Goal: Book appointment/travel/reservation

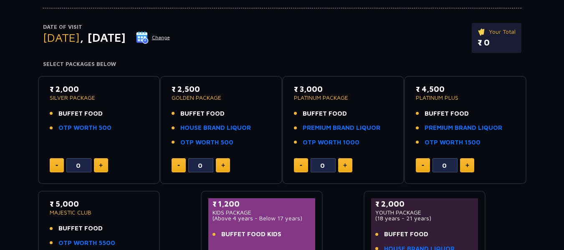
scroll to position [125, 0]
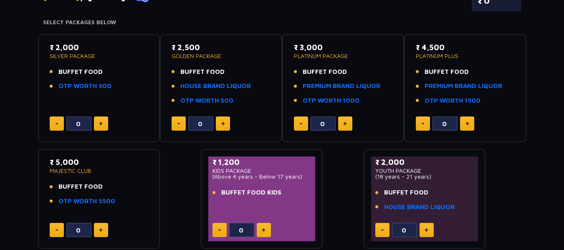
click at [345, 123] on img at bounding box center [345, 124] width 4 height 4
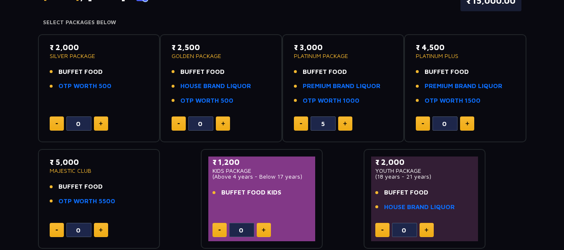
click at [345, 123] on img at bounding box center [345, 124] width 4 height 4
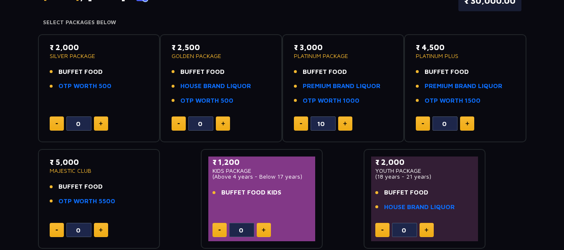
click at [345, 123] on img at bounding box center [345, 124] width 4 height 4
type input "11"
click at [264, 229] on img at bounding box center [264, 230] width 4 height 4
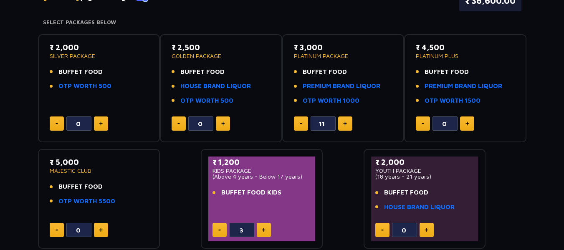
click at [264, 229] on img at bounding box center [264, 230] width 4 height 4
type input "5"
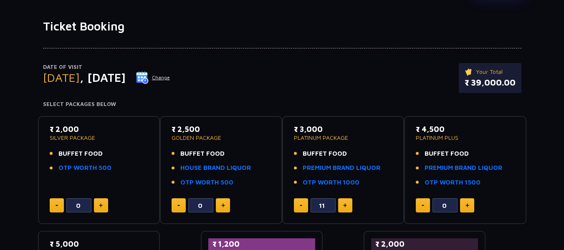
scroll to position [84, 0]
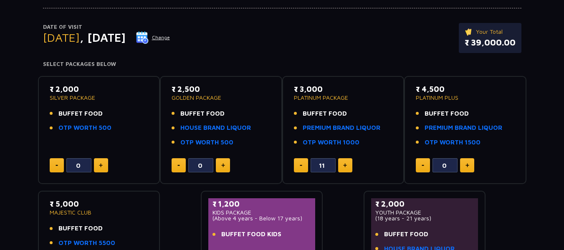
click at [304, 166] on button at bounding box center [301, 165] width 14 height 14
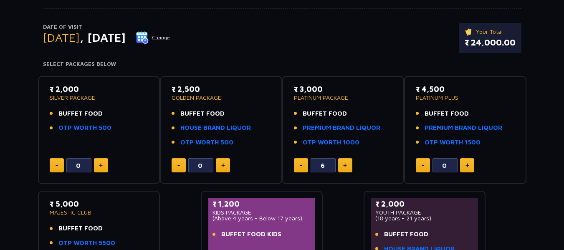
click at [304, 166] on button at bounding box center [301, 165] width 14 height 14
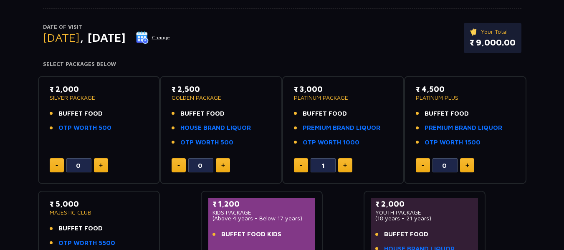
click at [304, 166] on button at bounding box center [301, 165] width 14 height 14
type input "0"
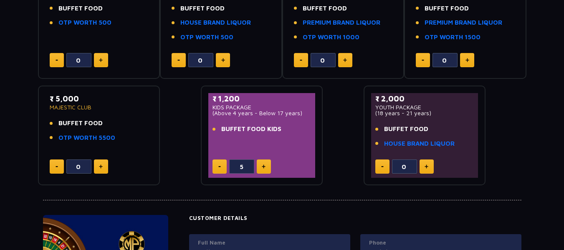
scroll to position [251, 0]
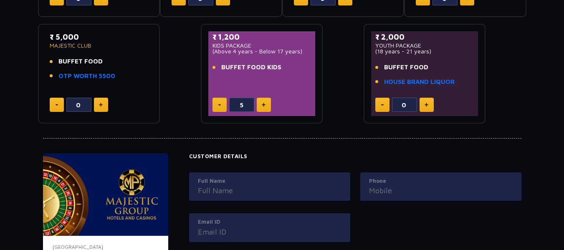
click at [219, 109] on button at bounding box center [220, 105] width 14 height 14
click at [225, 104] on button at bounding box center [220, 105] width 14 height 14
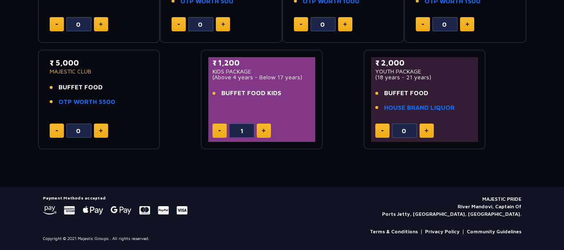
type input "0"
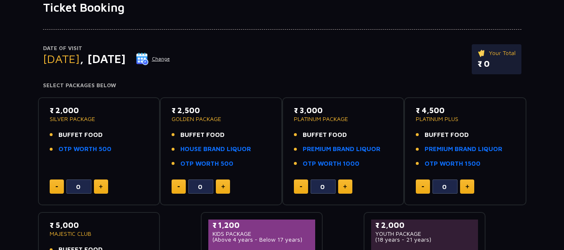
scroll to position [84, 0]
